Goal: Navigation & Orientation: Find specific page/section

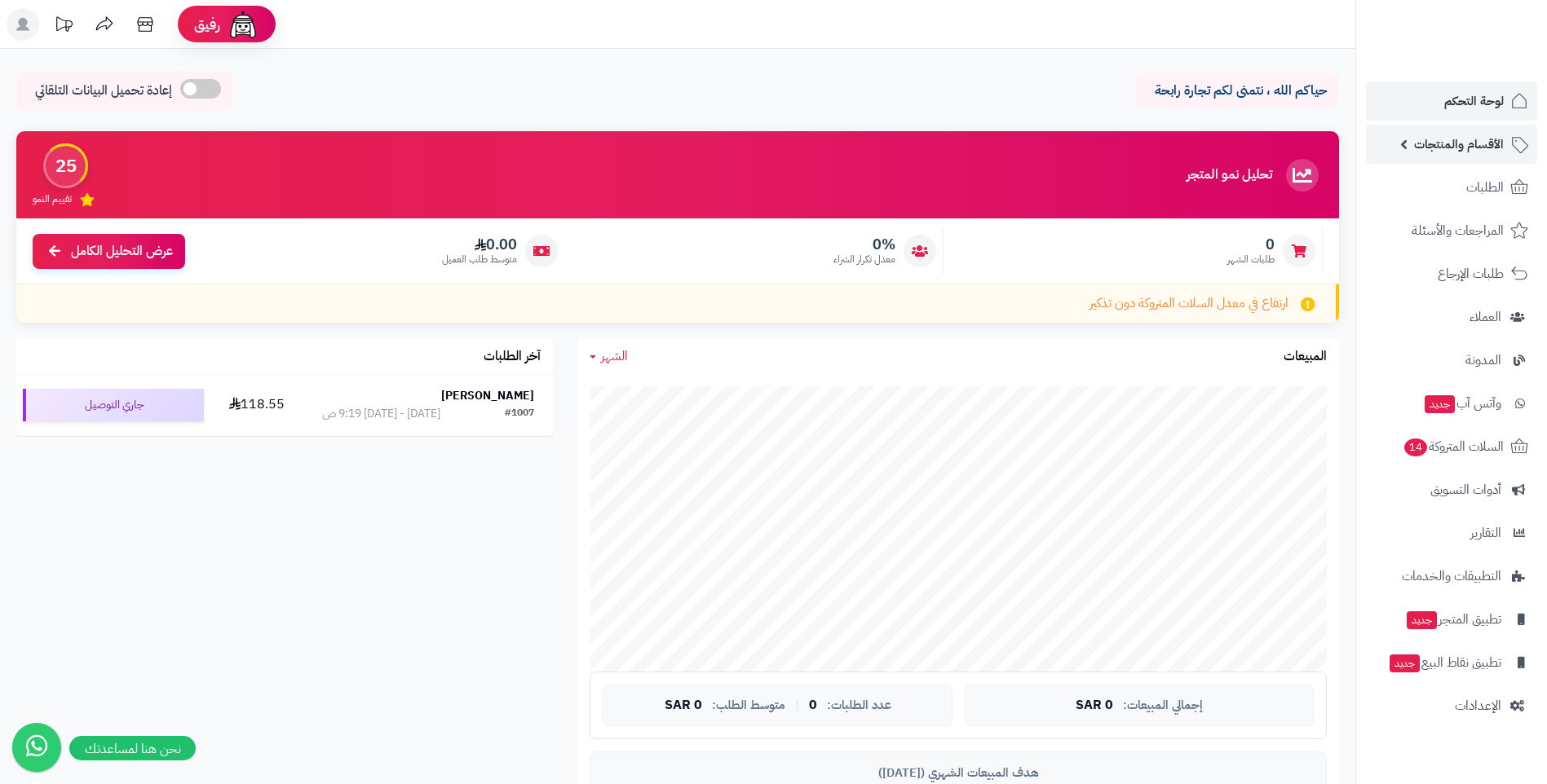
click at [1479, 131] on link "الأقسام والمنتجات" at bounding box center [1451, 144] width 171 height 39
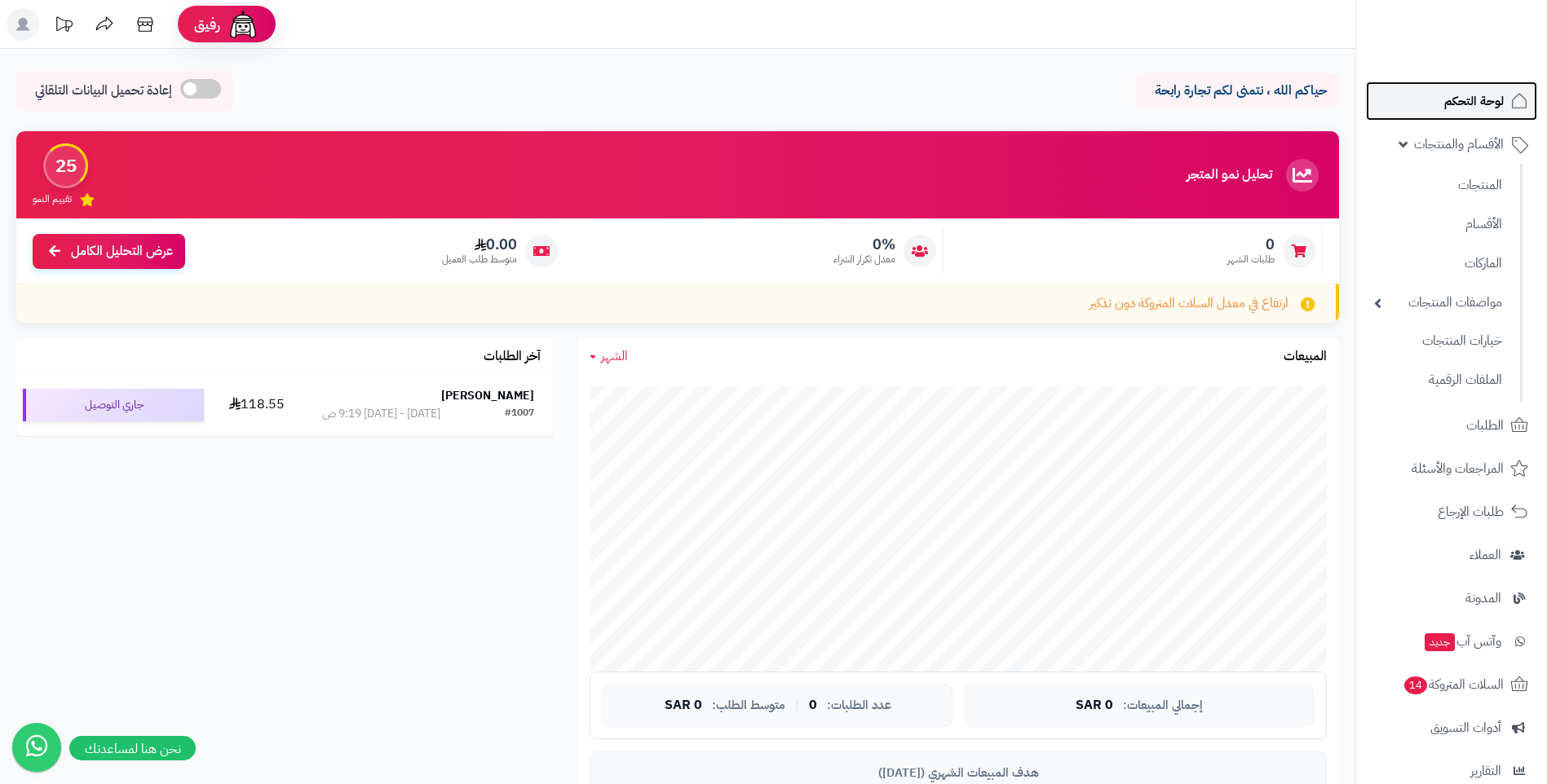
click at [1472, 112] on link "لوحة التحكم" at bounding box center [1451, 101] width 171 height 39
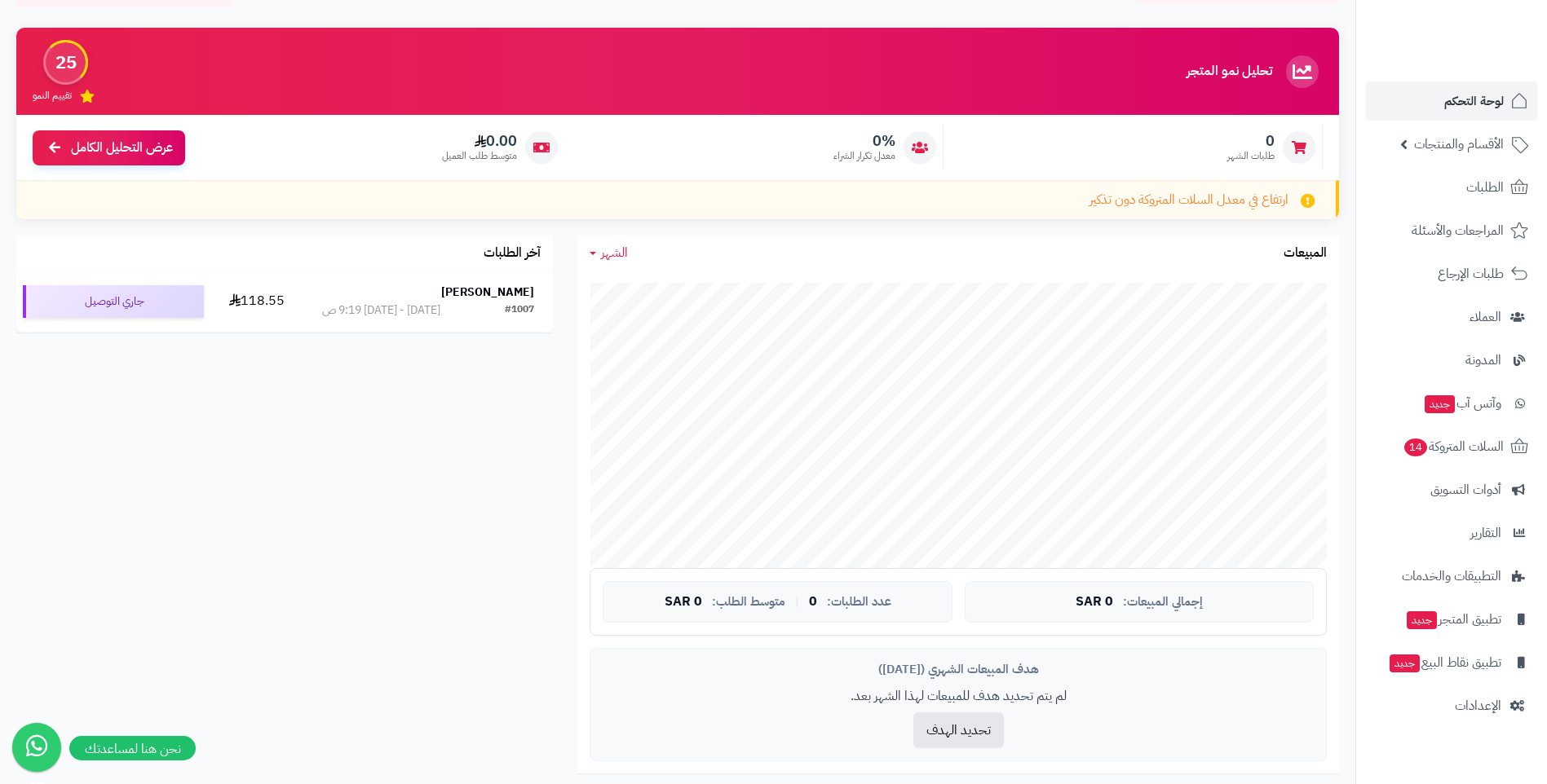
scroll to position [96, 0]
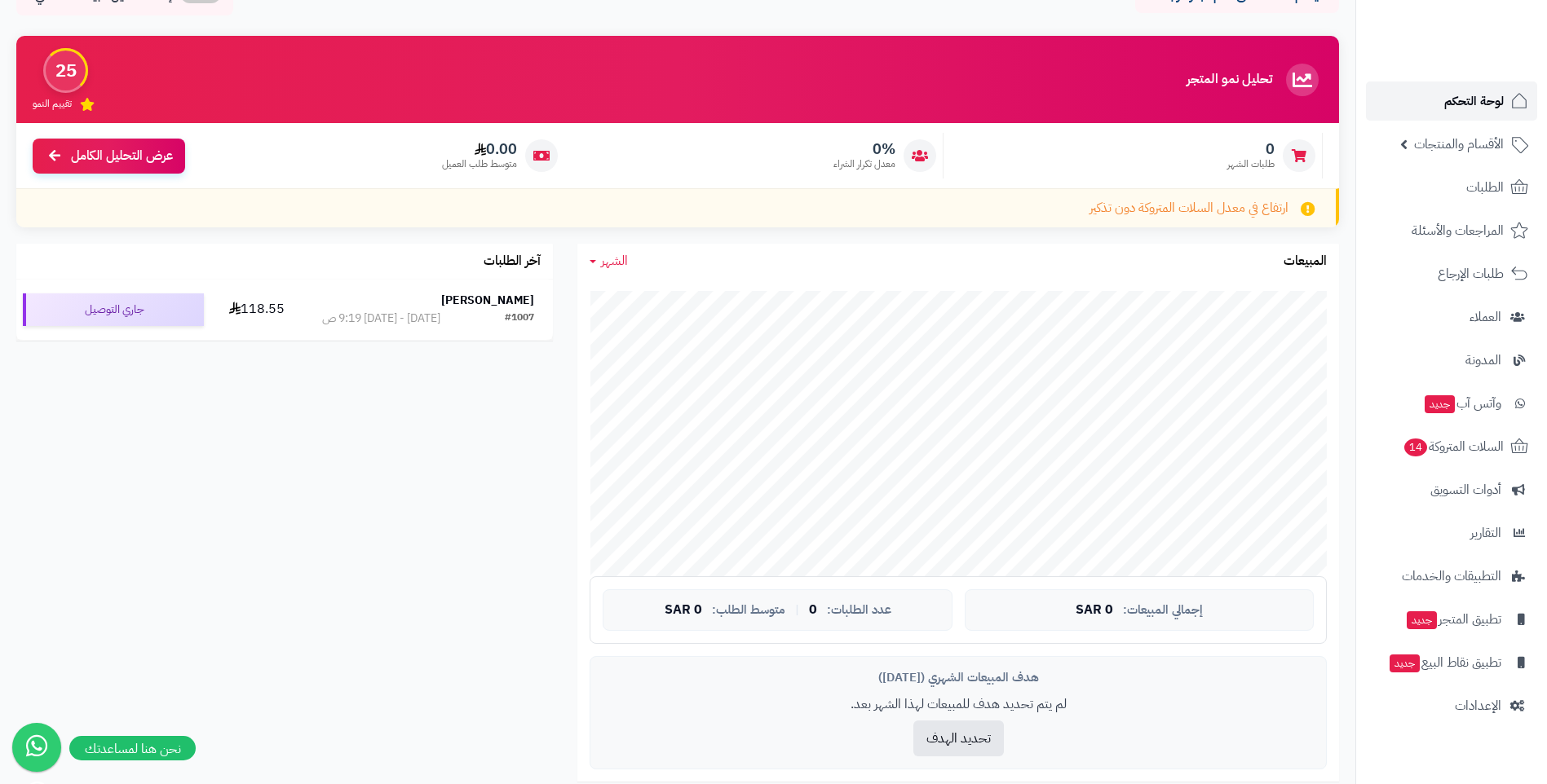
click at [1461, 105] on span "لوحة التحكم" at bounding box center [1474, 101] width 60 height 23
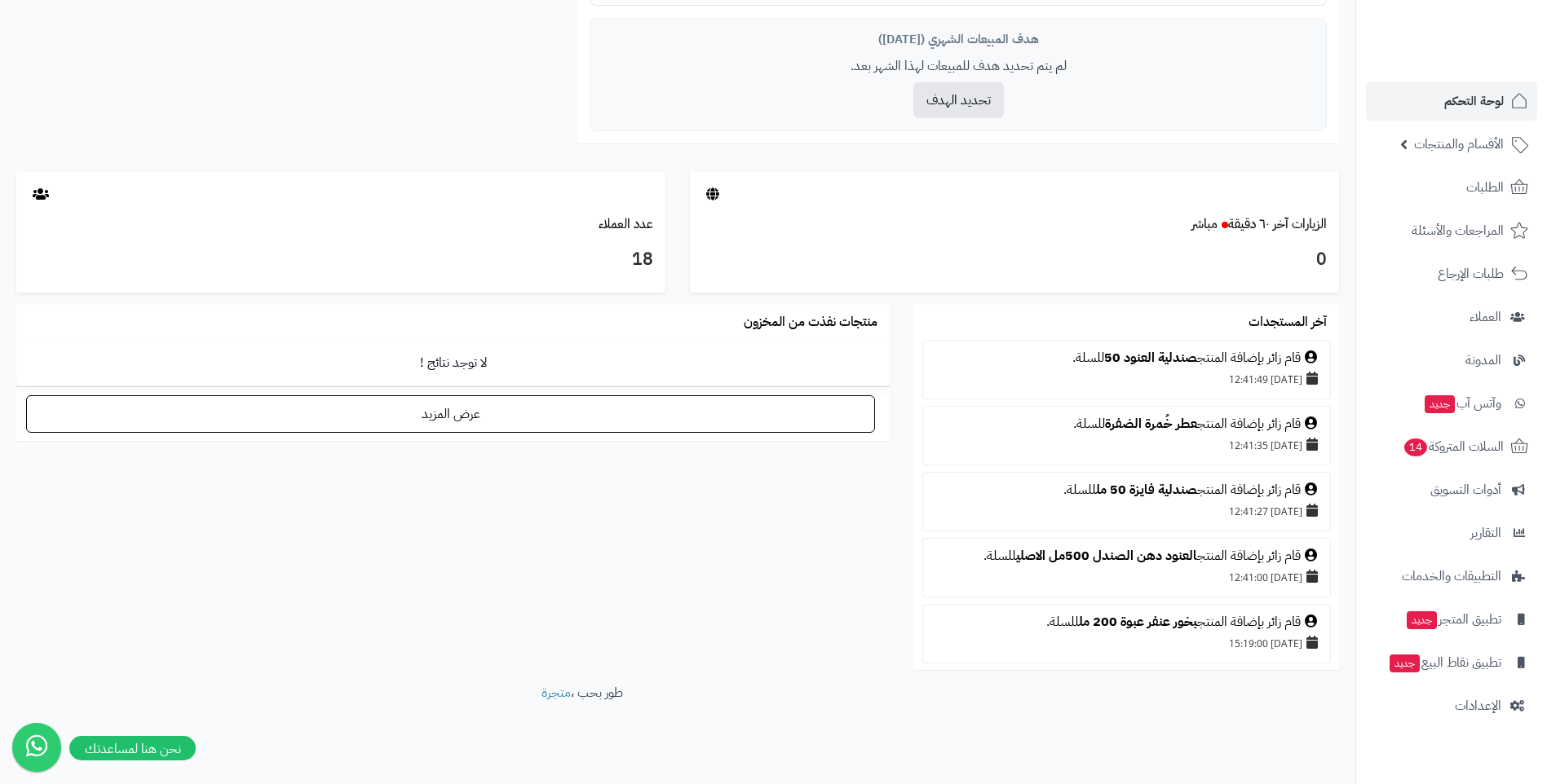
scroll to position [747, 0]
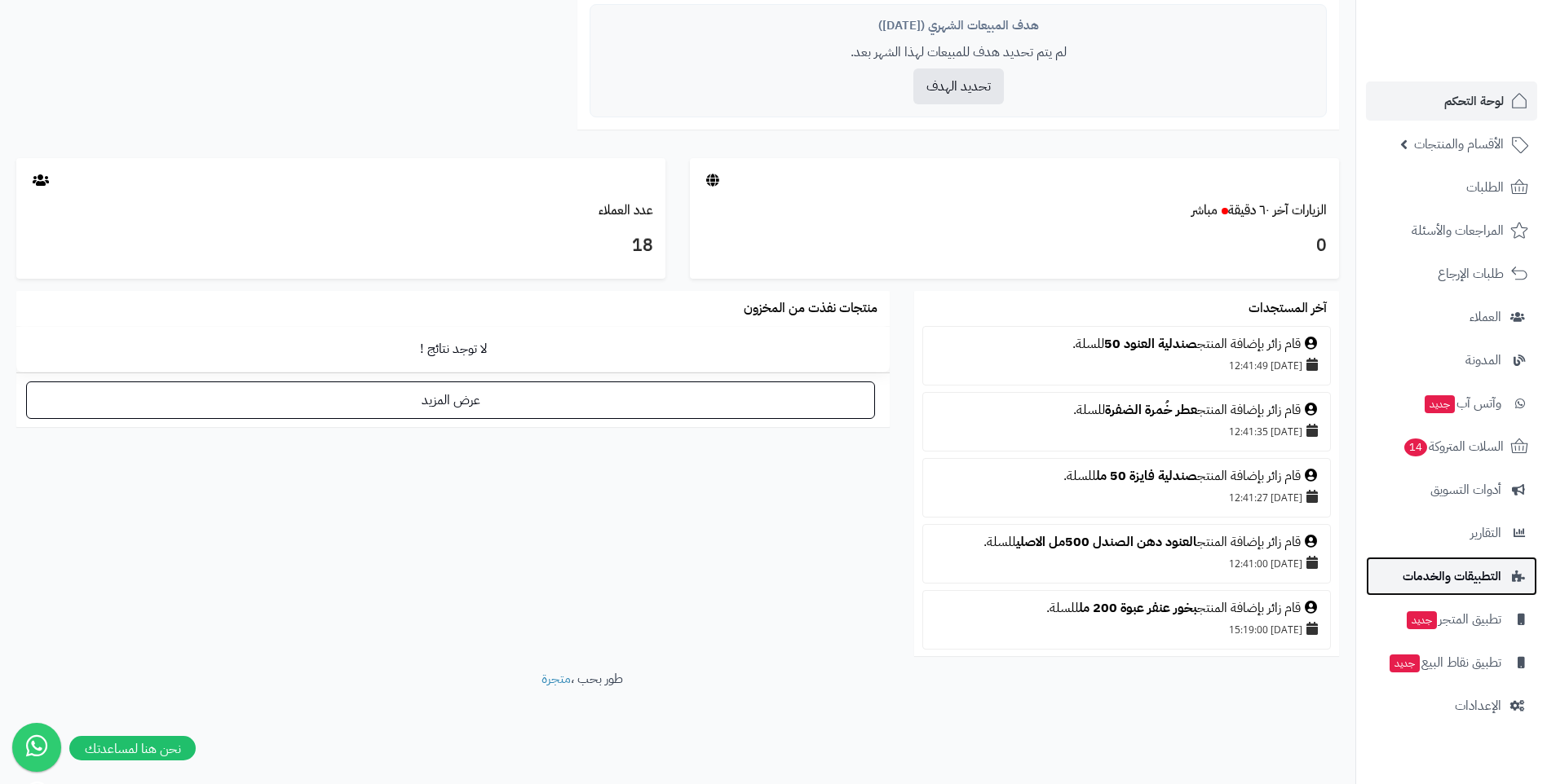
click at [1489, 574] on span "التطبيقات والخدمات" at bounding box center [1452, 576] width 98 height 23
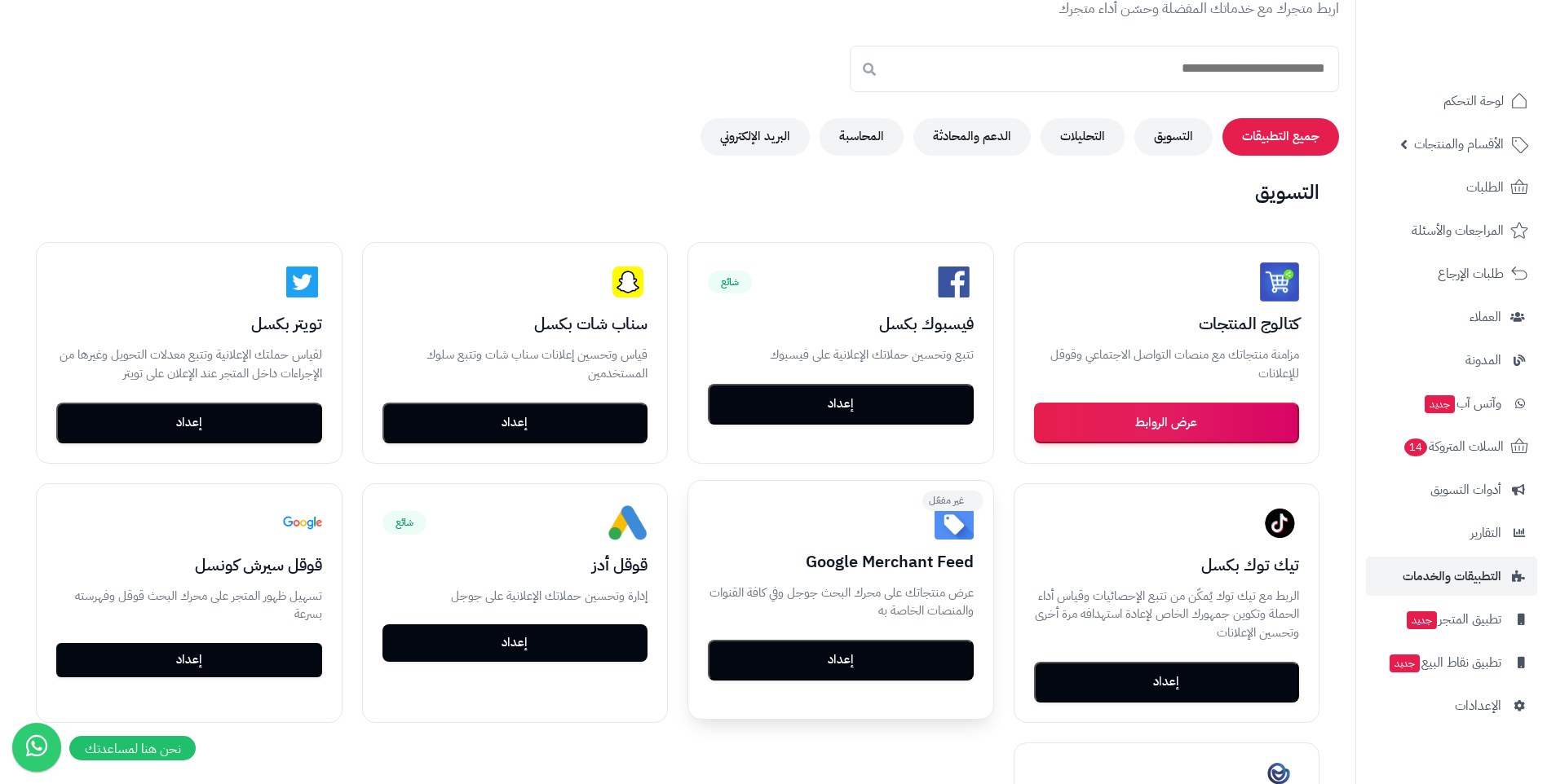
scroll to position [163, 0]
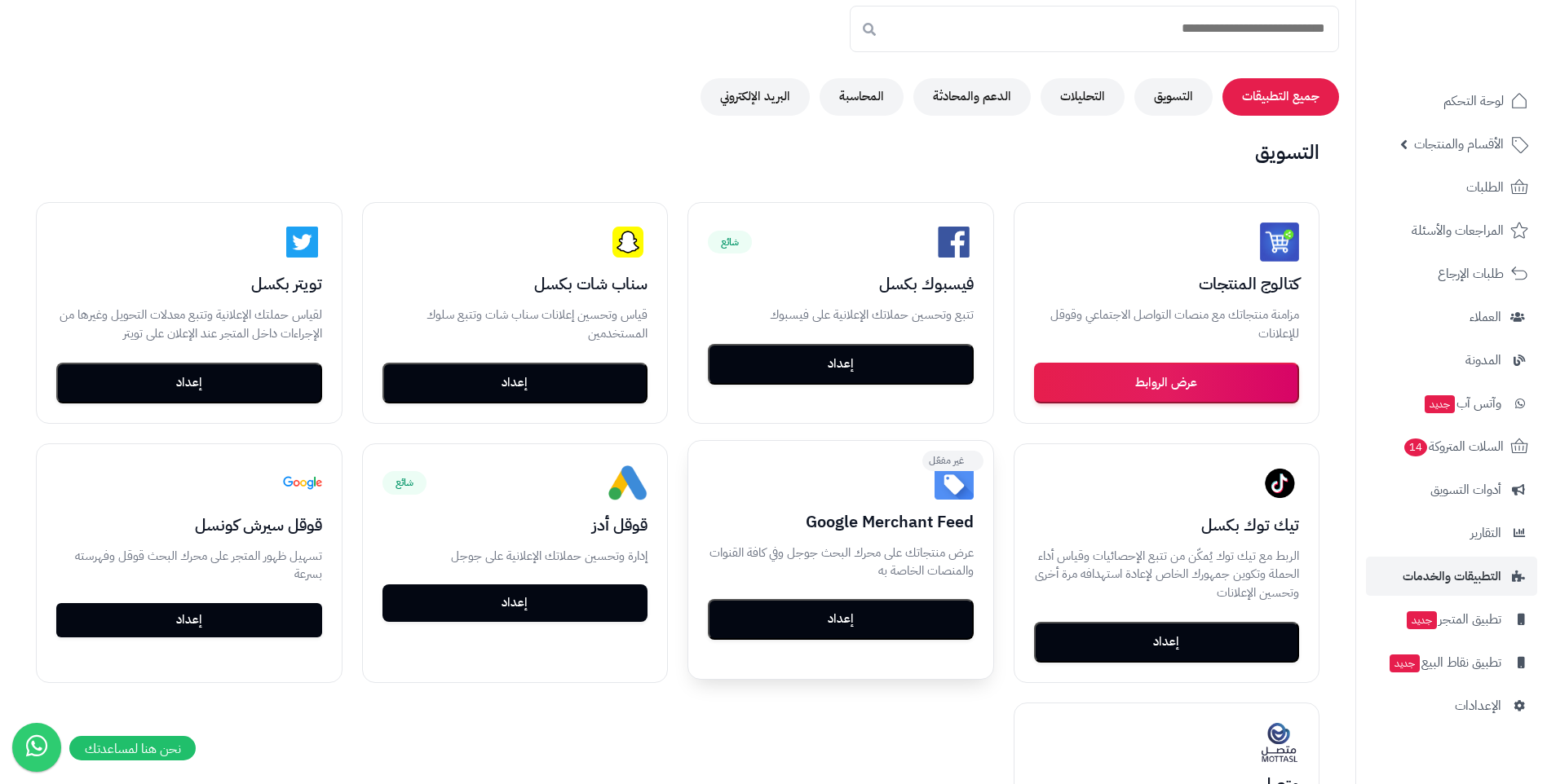
click at [866, 626] on button "إعداد" at bounding box center [841, 619] width 266 height 40
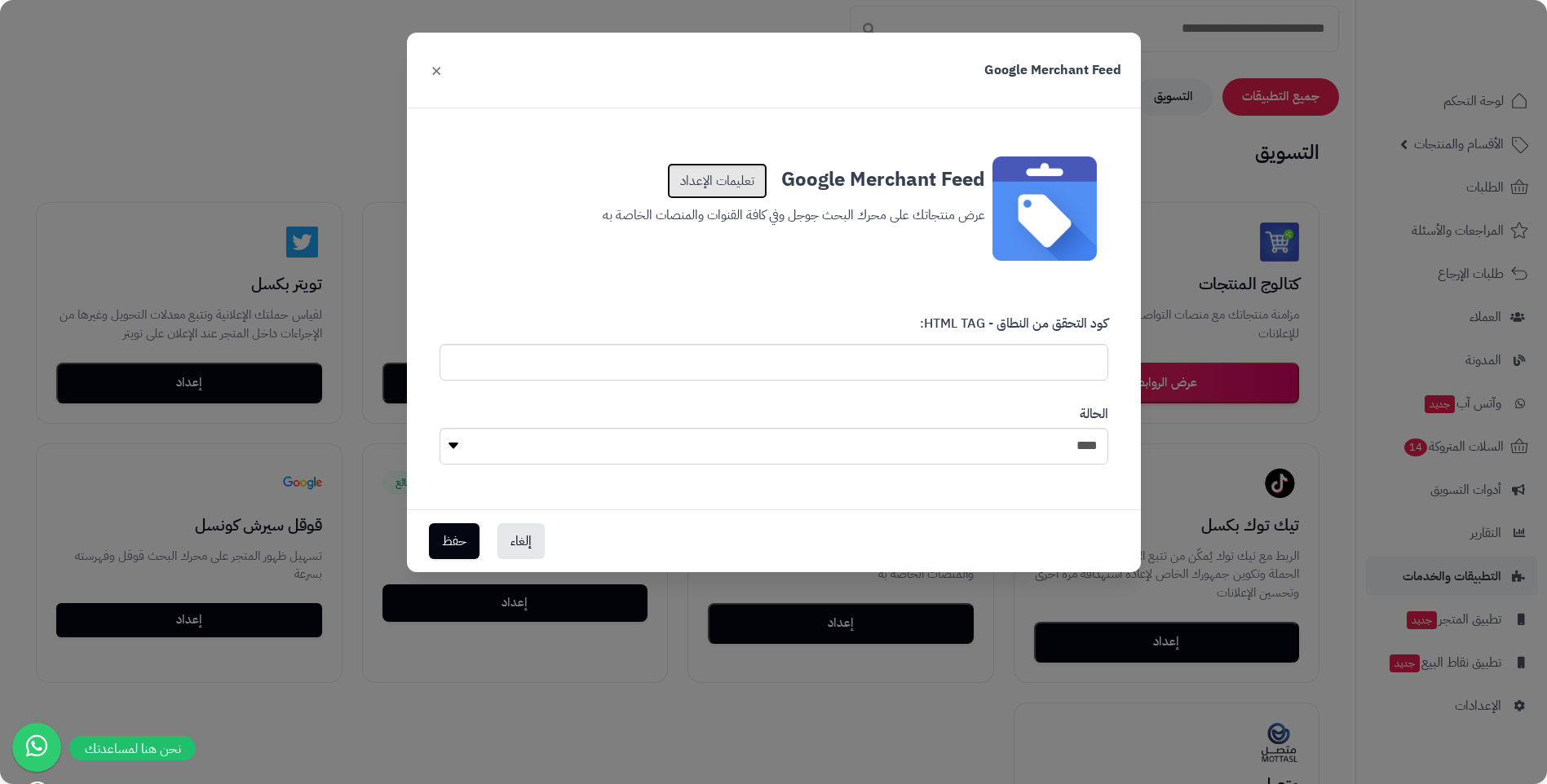
click at [707, 189] on link "تعليمات الإعداد" at bounding box center [717, 181] width 100 height 36
click at [434, 70] on button "×" at bounding box center [436, 69] width 19 height 36
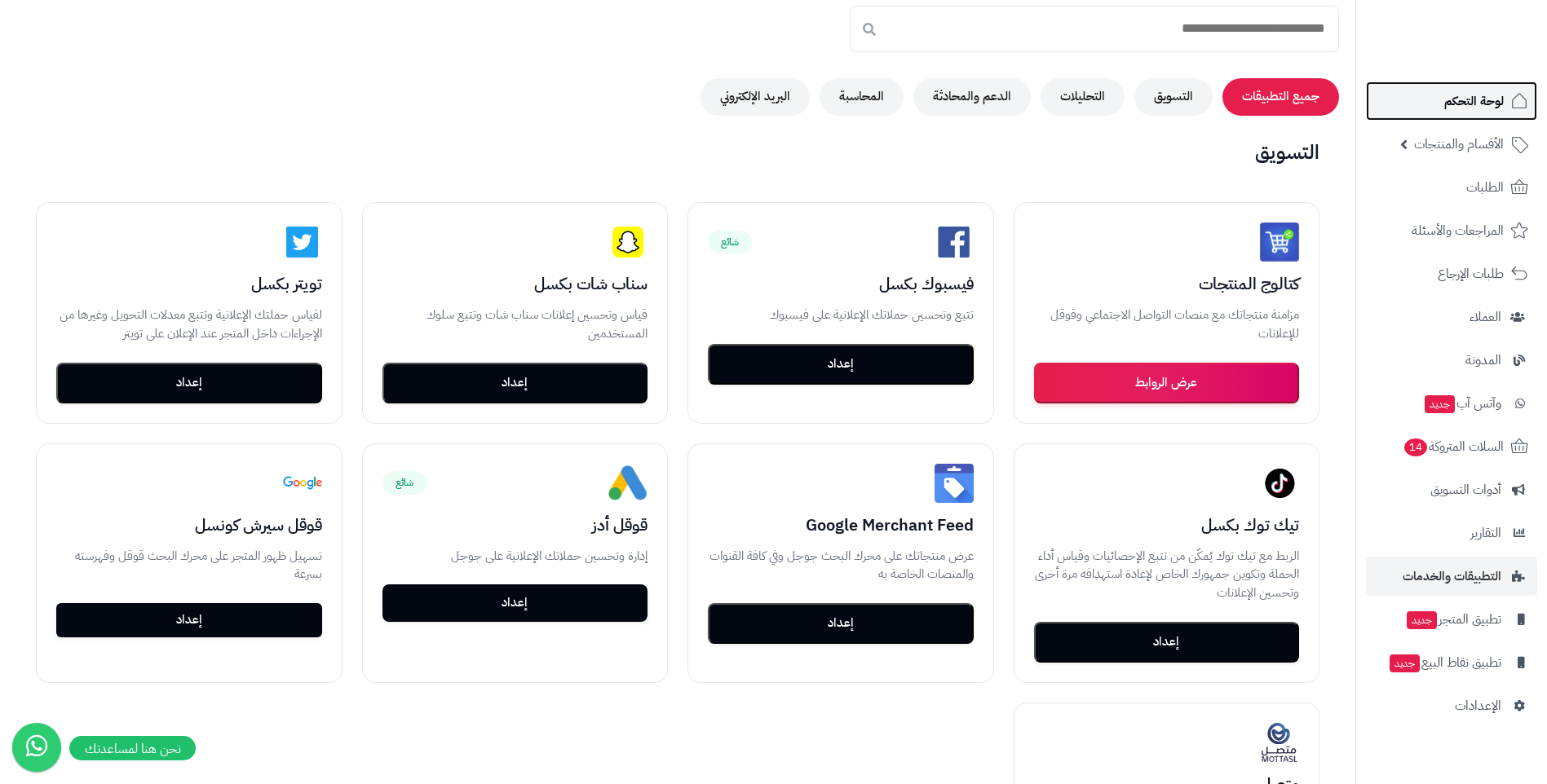
click at [1471, 112] on link "لوحة التحكم" at bounding box center [1451, 101] width 171 height 39
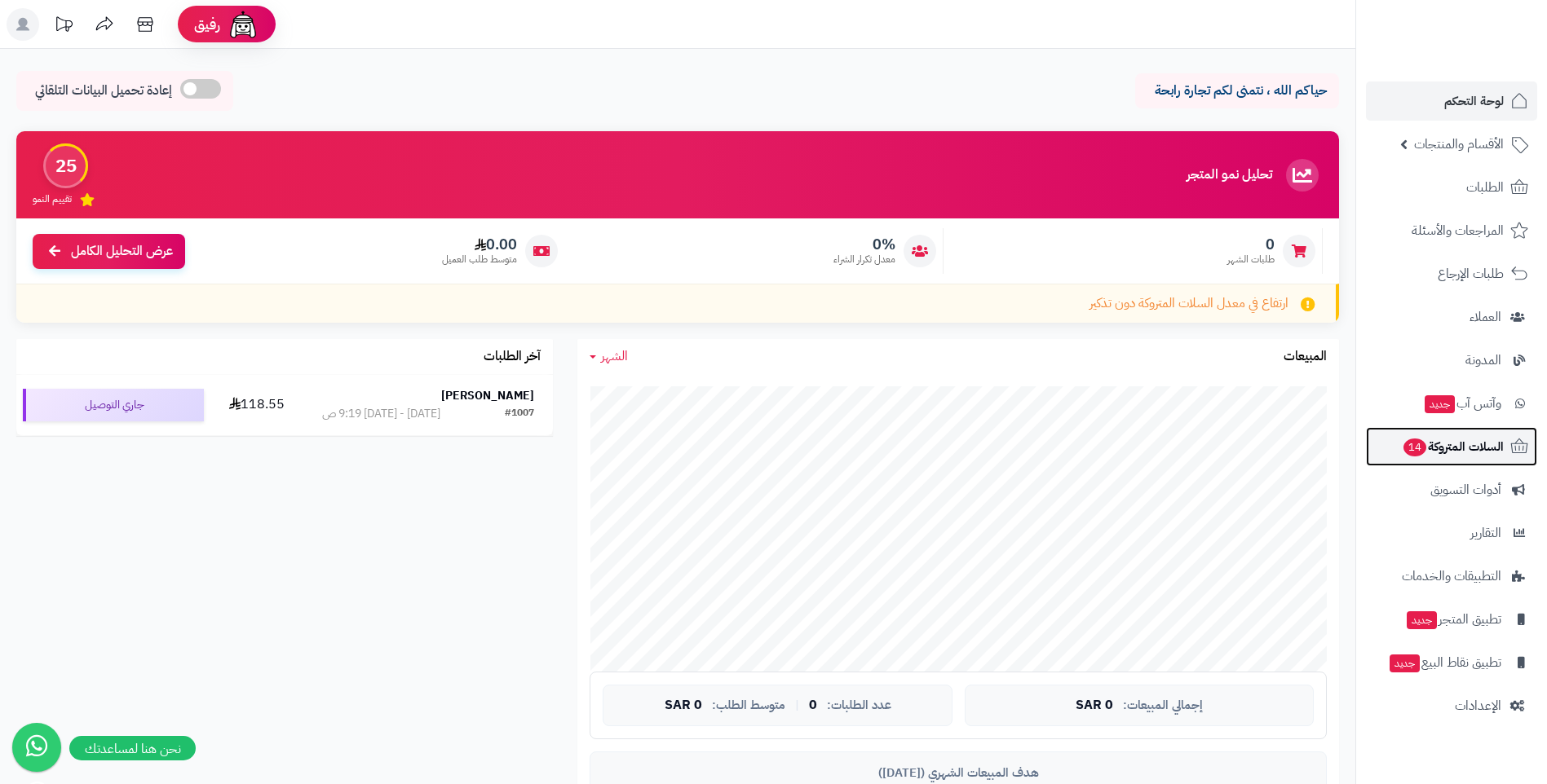
click at [1481, 442] on span "السلات المتروكة 14" at bounding box center [1453, 446] width 102 height 23
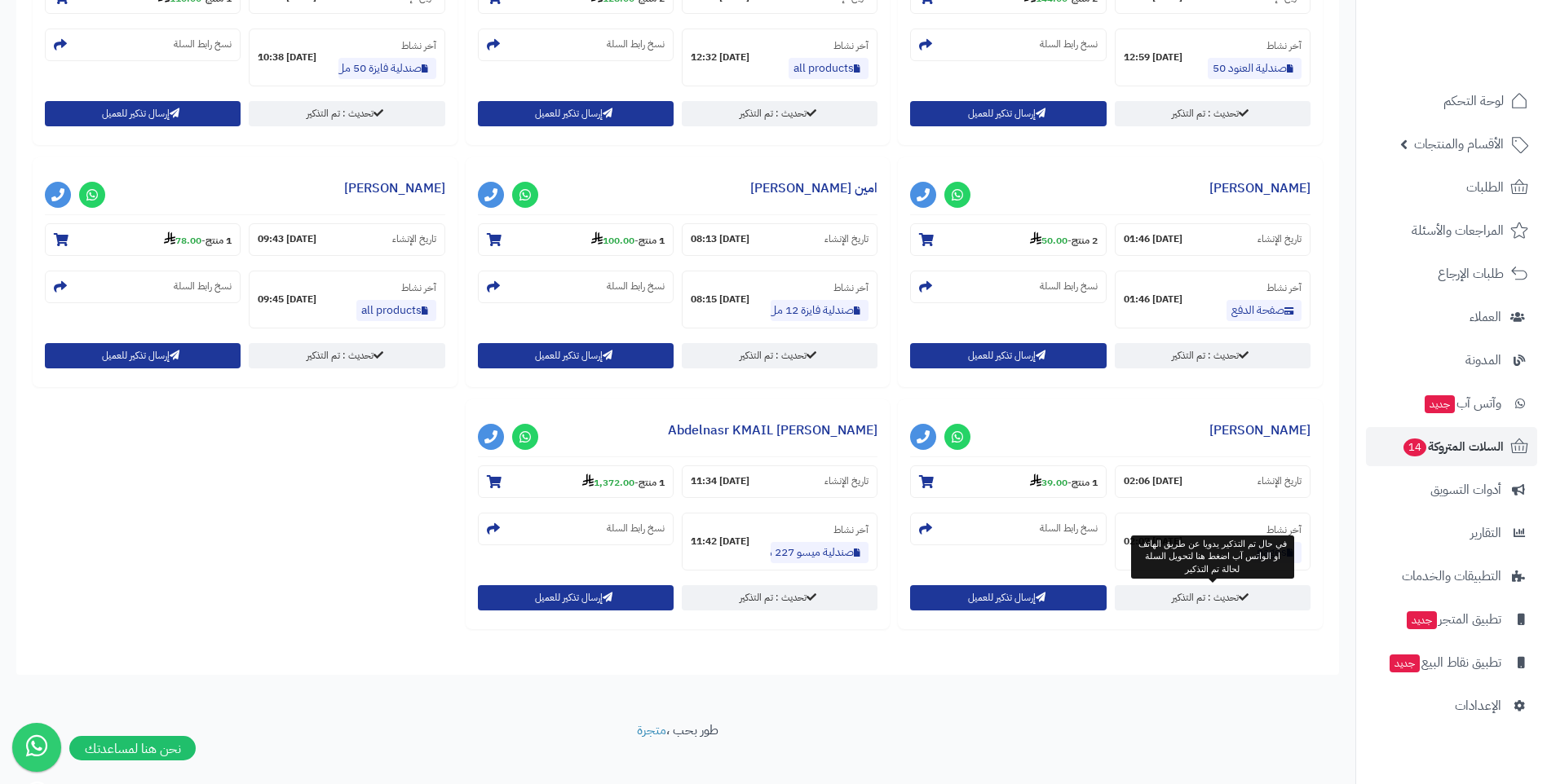
scroll to position [1278, 0]
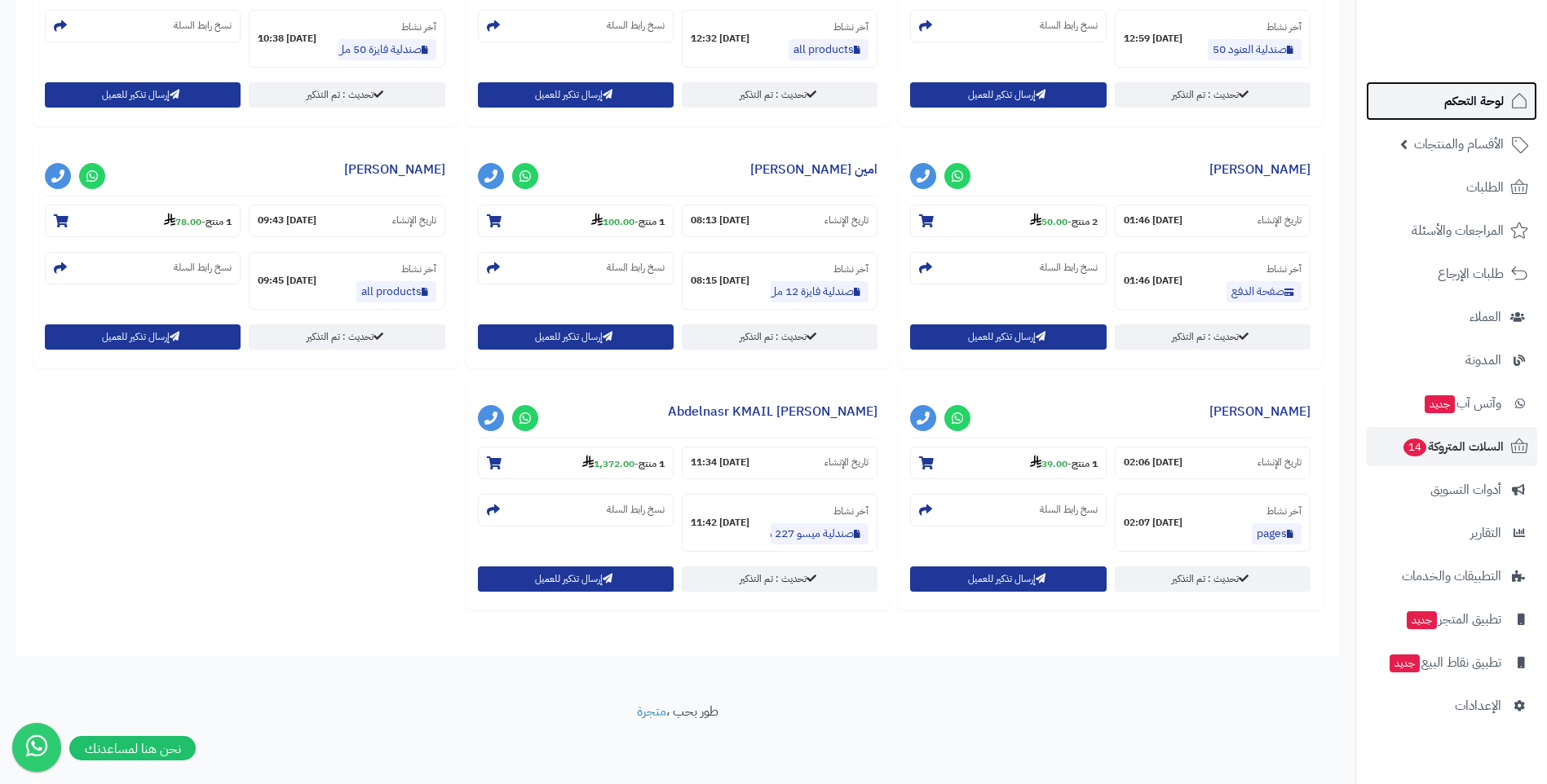
click at [1482, 103] on span "لوحة التحكم" at bounding box center [1474, 101] width 60 height 23
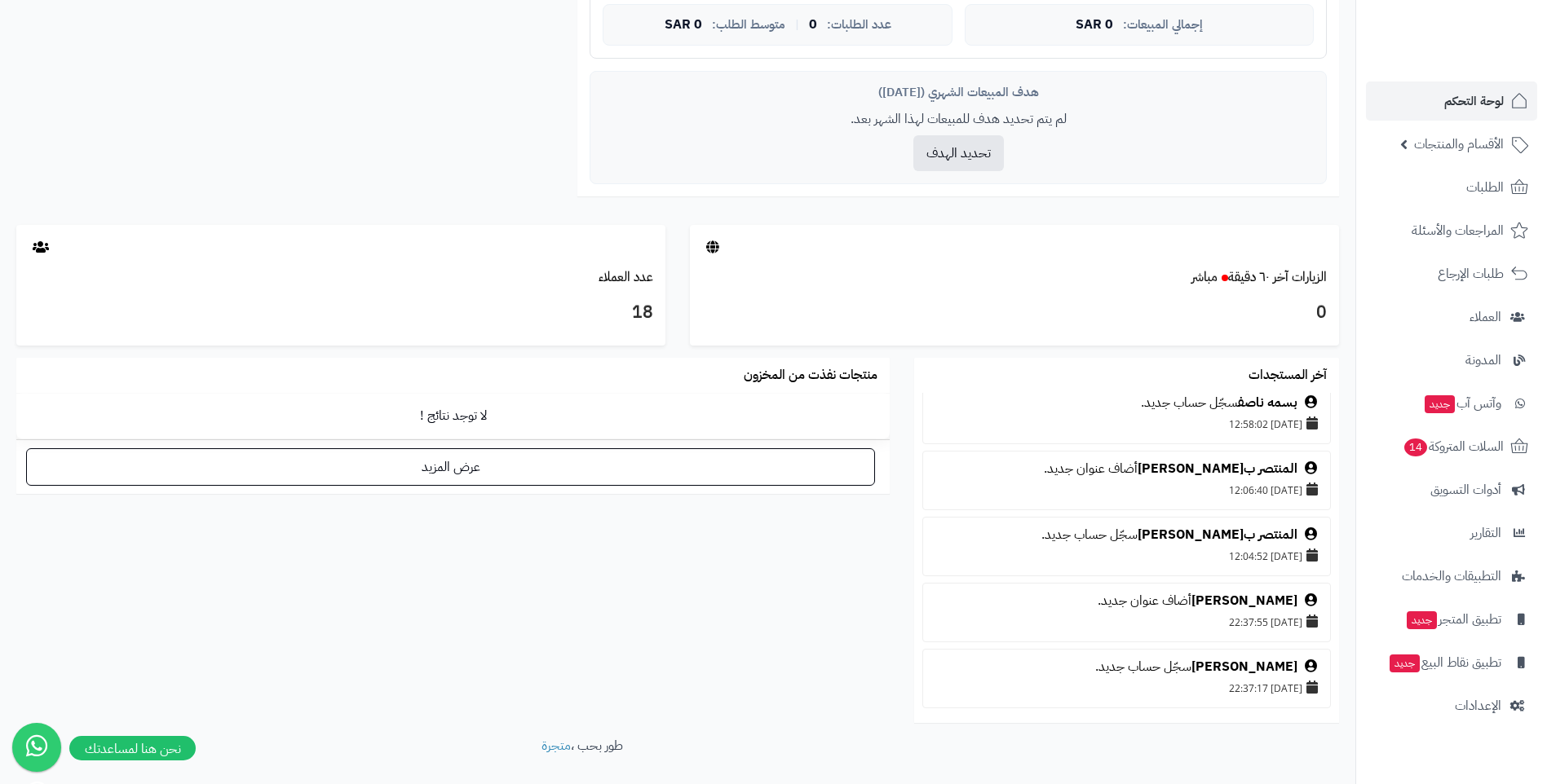
scroll to position [652, 0]
